Goal: Navigation & Orientation: Find specific page/section

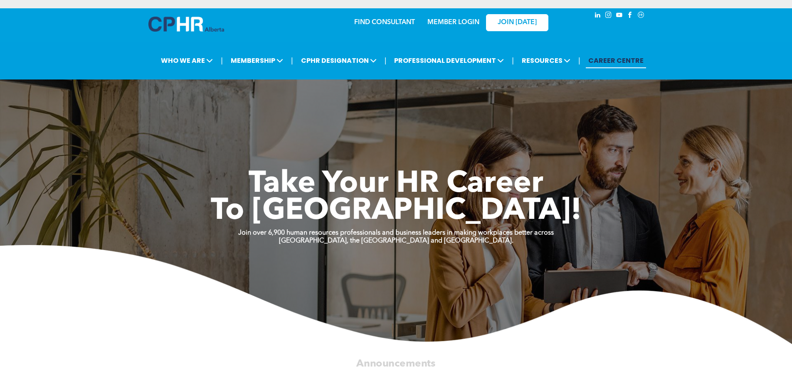
click at [451, 27] on div "MEMBER LOGIN" at bounding box center [453, 19] width 54 height 15
click at [452, 21] on link "MEMBER LOGIN" at bounding box center [453, 22] width 52 height 7
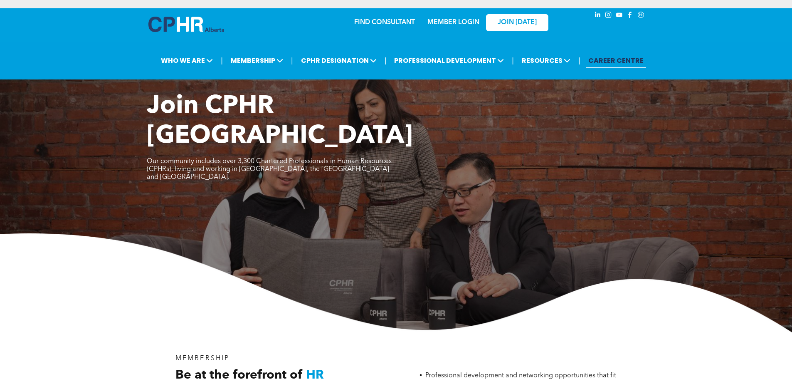
click at [616, 62] on link "CAREER CENTRE" at bounding box center [616, 60] width 60 height 15
click at [469, 22] on link "MEMBER LOGIN" at bounding box center [453, 22] width 52 height 7
